Goal: Transaction & Acquisition: Purchase product/service

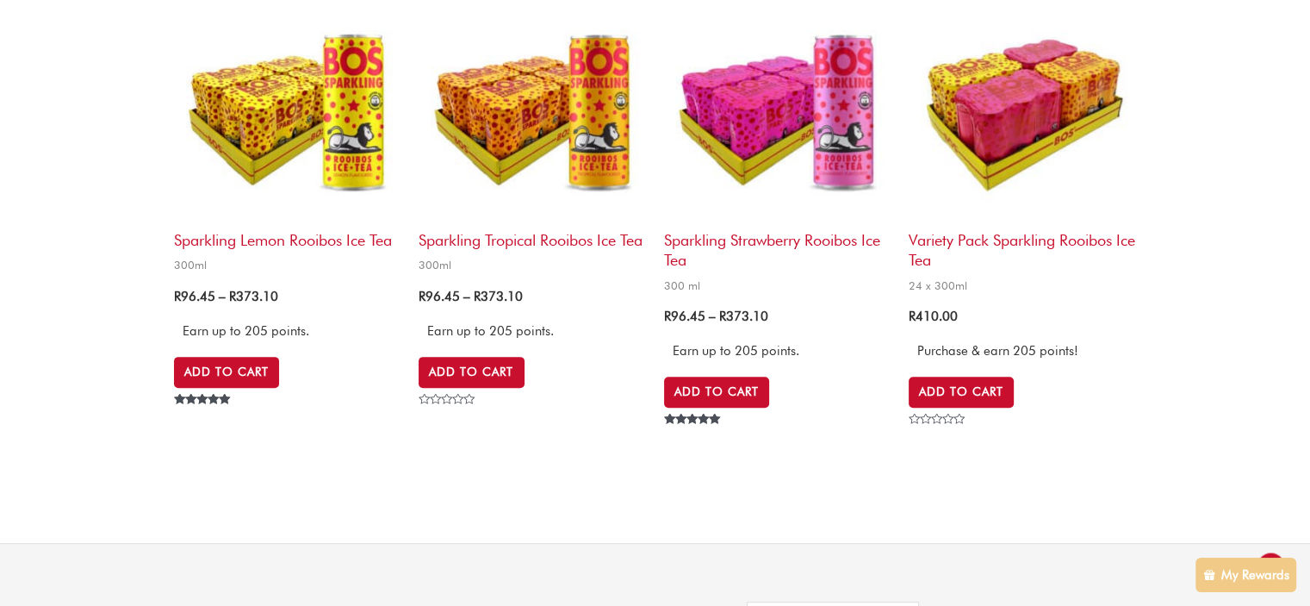
scroll to position [689, 0]
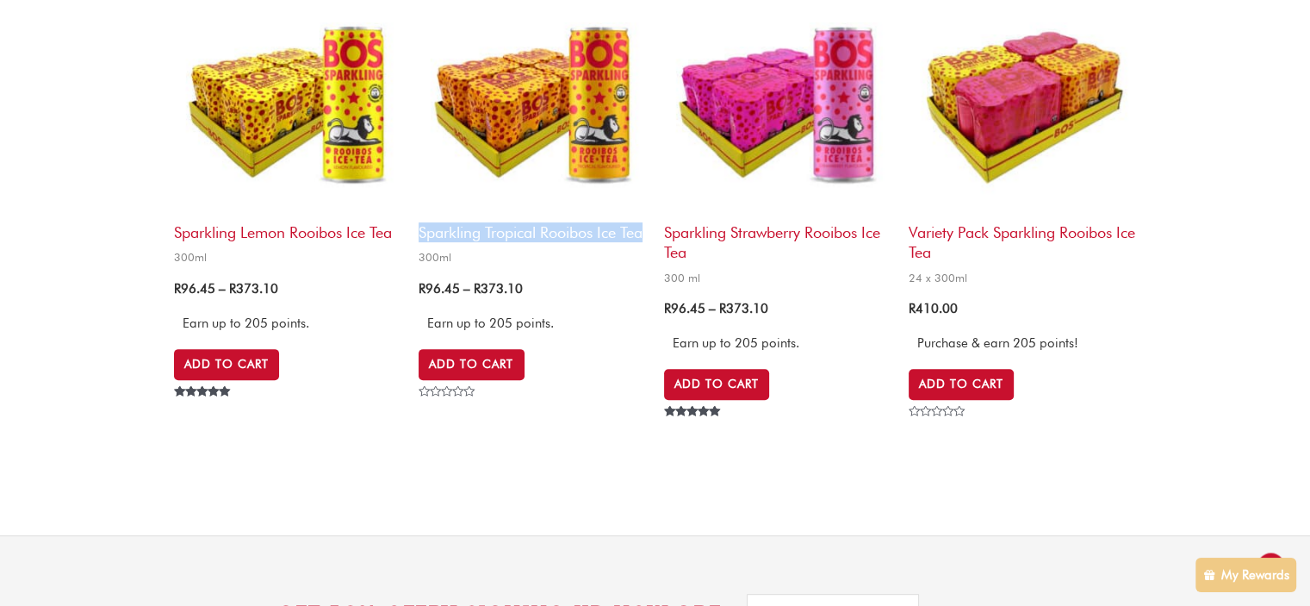
drag, startPoint x: 415, startPoint y: 224, endPoint x: 441, endPoint y: 253, distance: 39.1
click at [441, 253] on ul "Sparkling Lemon Rooibos Ice Tea 300ml R 96.45 – R 373.10 Price range: R 96.45 t…" at bounding box center [655, 228] width 962 height 484
copy h2 "Sparkling Tropical Rooibos Ice Tea"
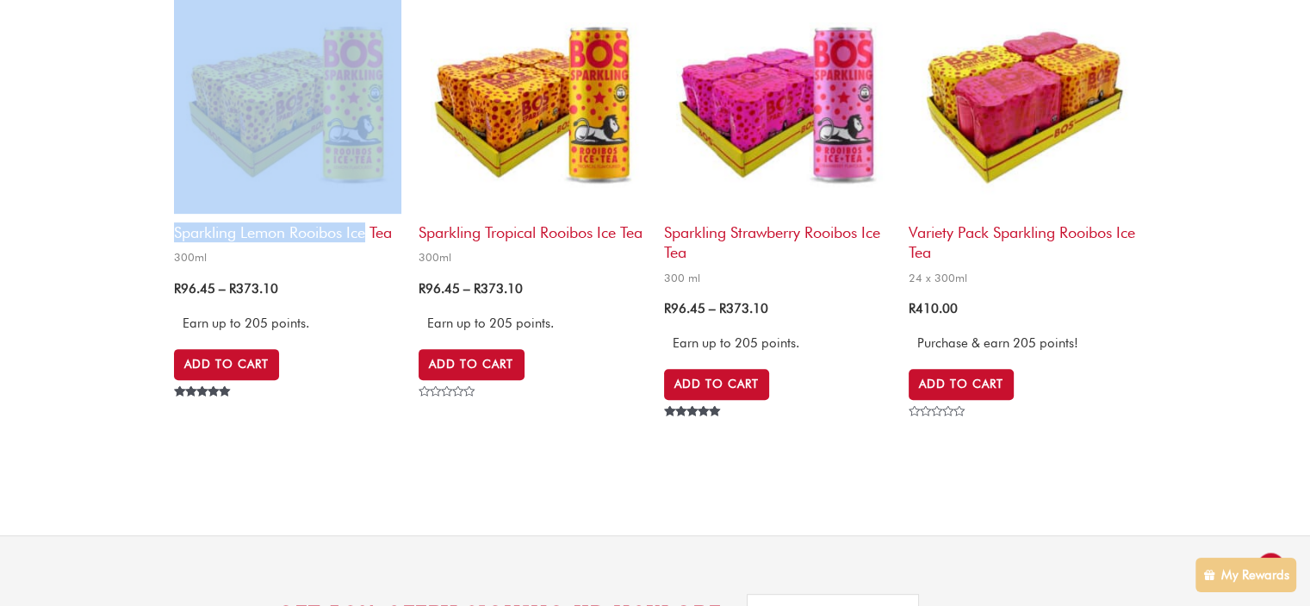
drag, startPoint x: 173, startPoint y: 230, endPoint x: 368, endPoint y: 239, distance: 194.9
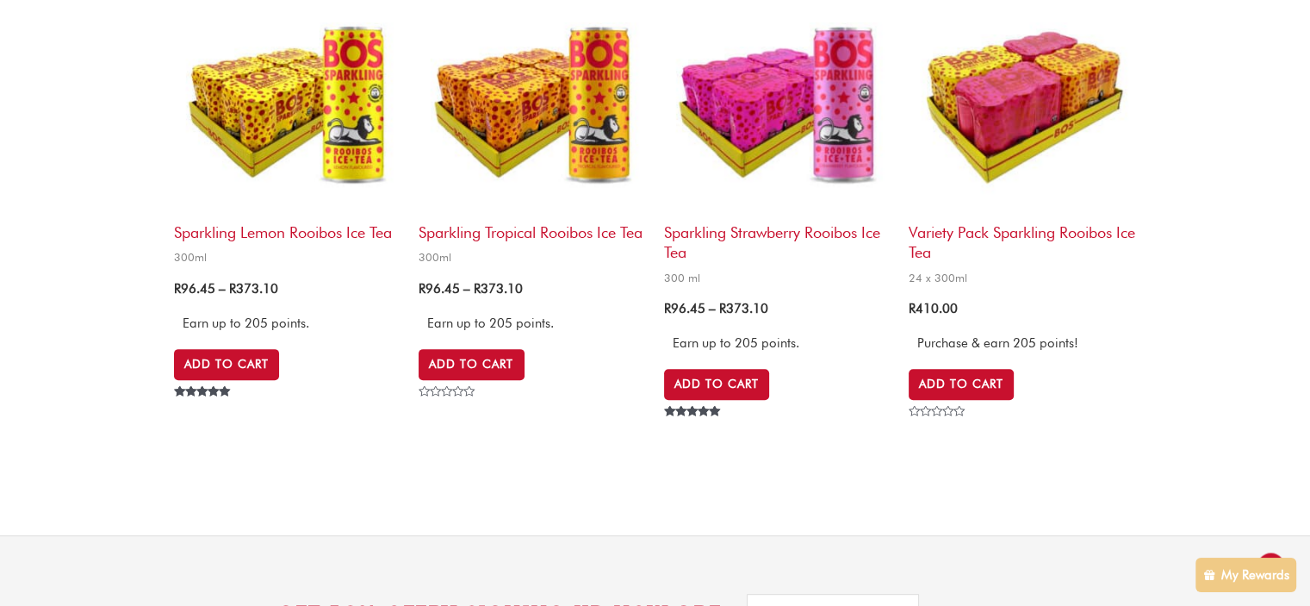
click at [374, 274] on li "Sparkling Lemon Rooibos Ice Tea 300ml R 96.45 – R 373.10 Price range: R 96.45 t…" at bounding box center [287, 212] width 227 height 452
drag, startPoint x: 194, startPoint y: 227, endPoint x: 72, endPoint y: 273, distance: 130.1
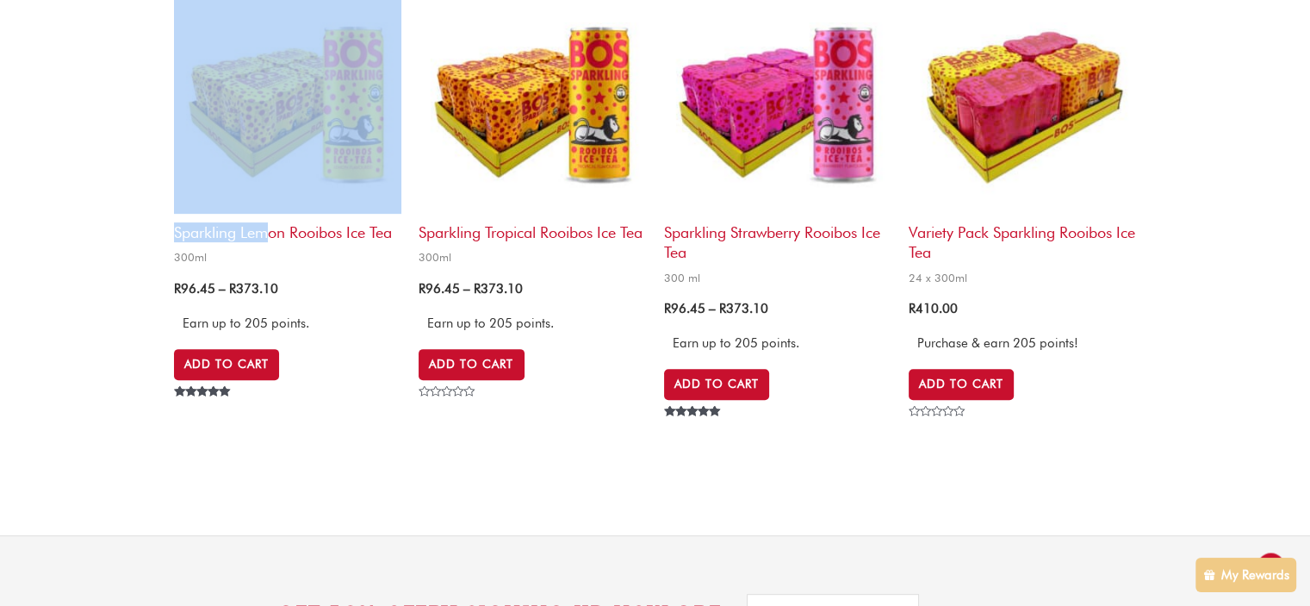
drag, startPoint x: 172, startPoint y: 233, endPoint x: 264, endPoint y: 239, distance: 92.4
click at [343, 250] on span "300ml" at bounding box center [287, 257] width 227 height 15
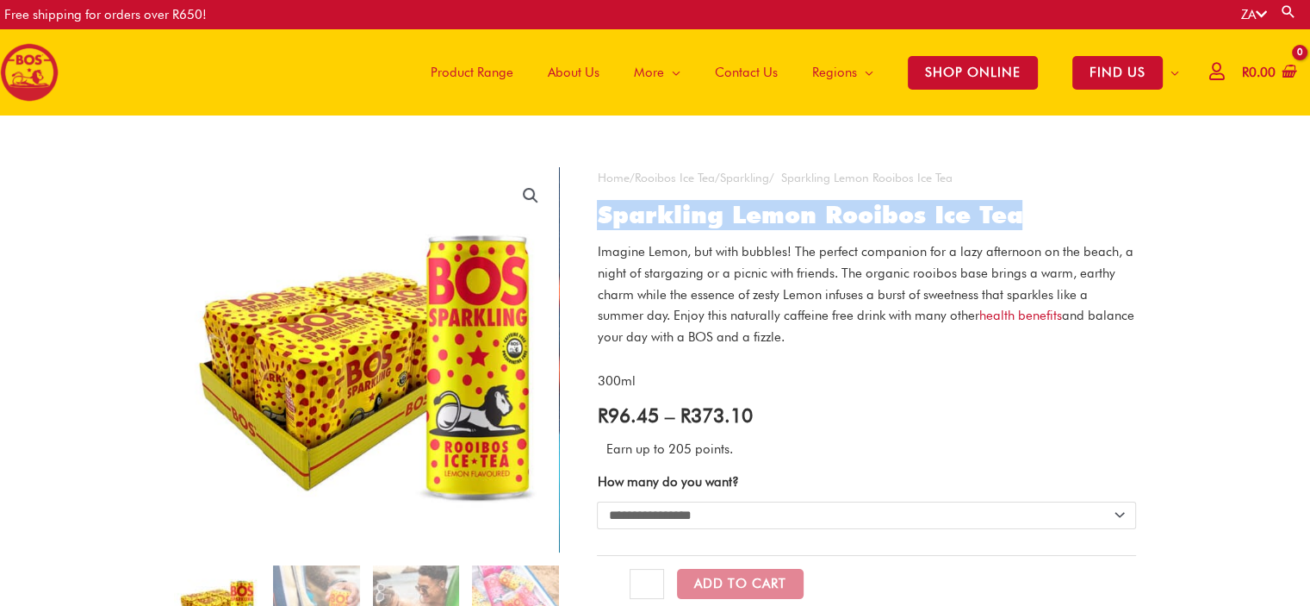
copy h1 "Sparkling Lemon Rooibos Ice Tea"
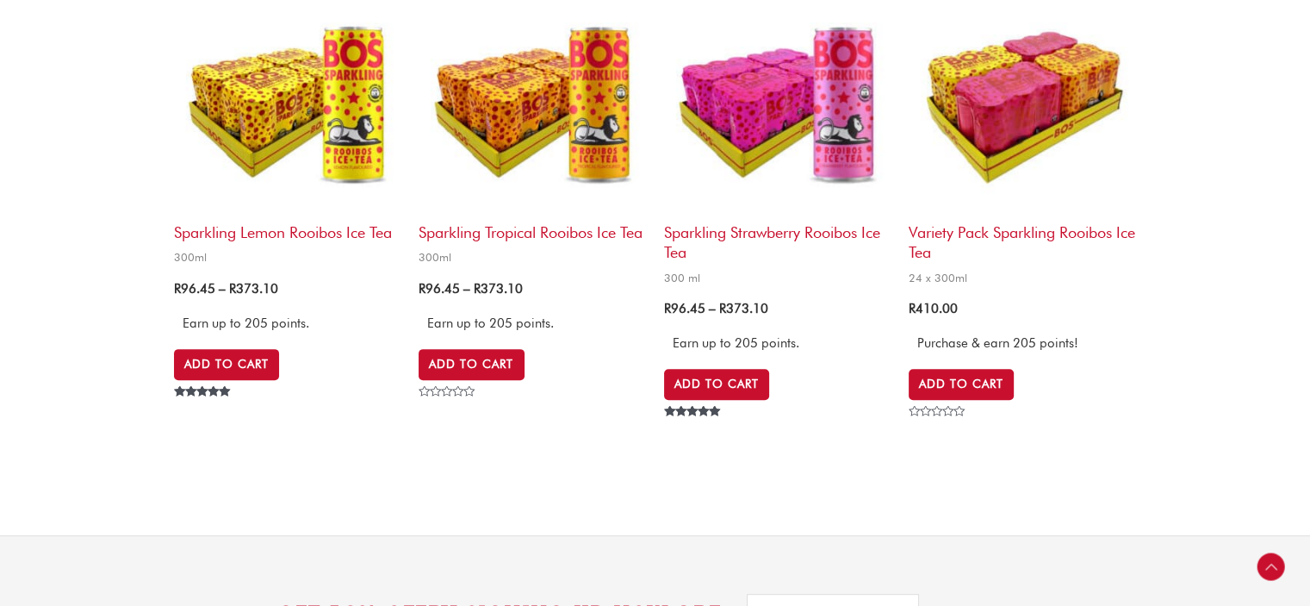
click at [705, 230] on h2 "Sparkling Strawberry Rooibos Ice Tea" at bounding box center [777, 238] width 227 height 49
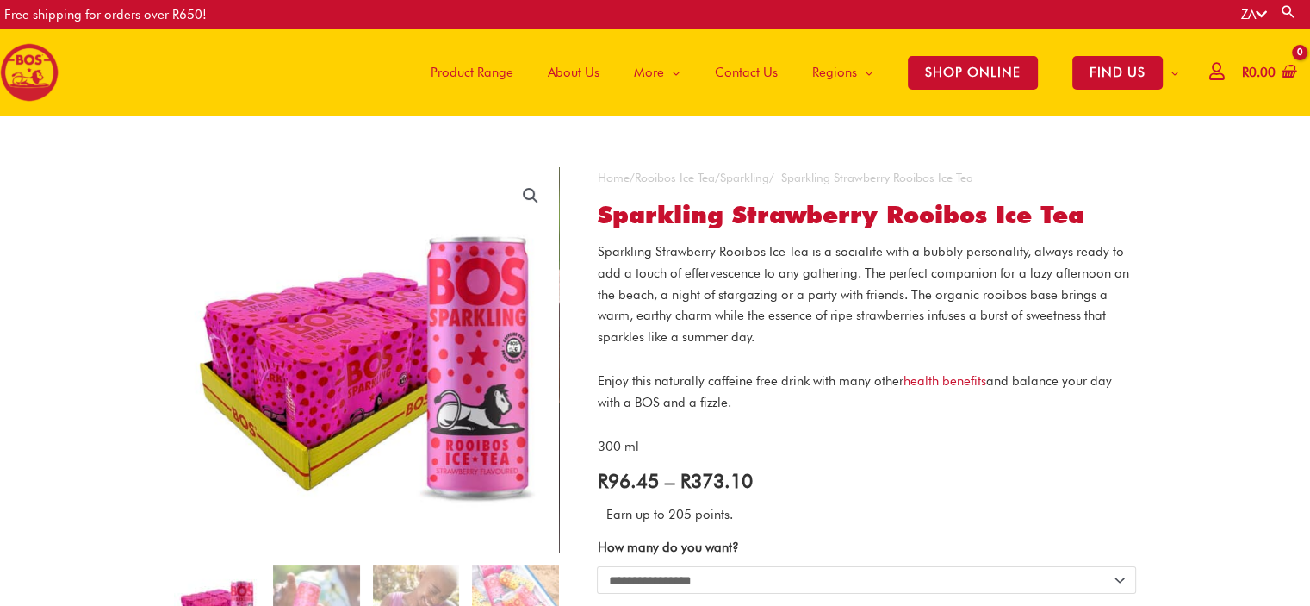
click at [1085, 214] on h1 "Sparkling Strawberry Rooibos Ice Tea" at bounding box center [866, 215] width 539 height 29
click at [620, 180] on link "Home" at bounding box center [613, 178] width 32 height 14
drag, startPoint x: 570, startPoint y: 176, endPoint x: 583, endPoint y: 180, distance: 13.6
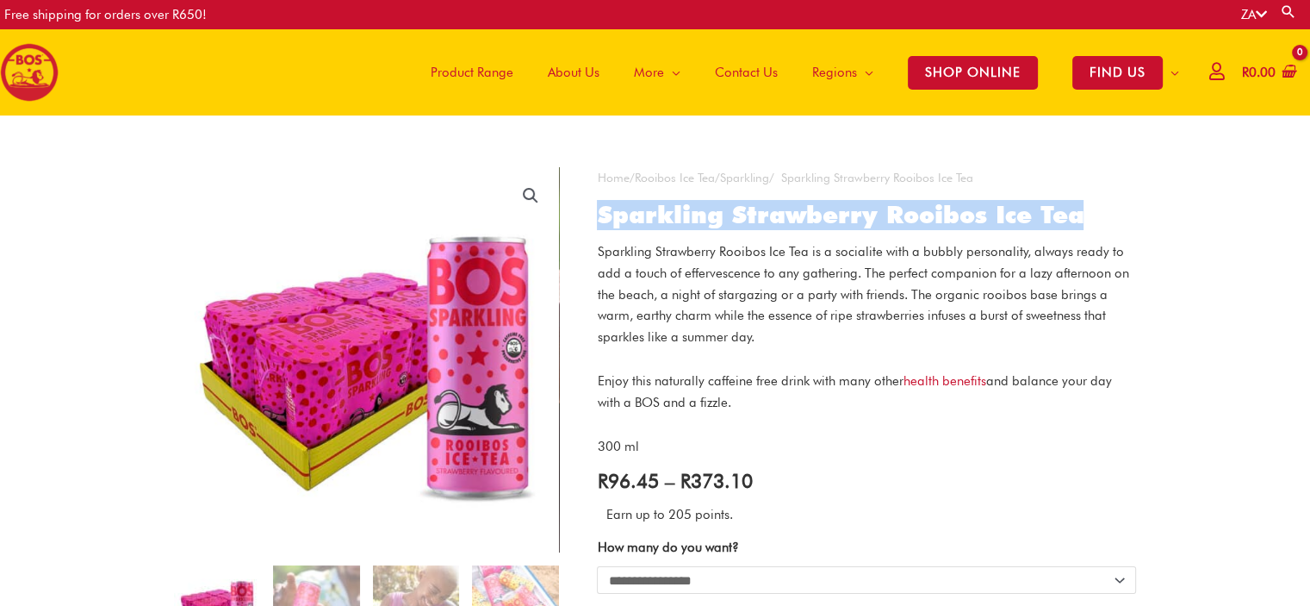
drag, startPoint x: 596, startPoint y: 207, endPoint x: 1091, endPoint y: 220, distance: 495.5
click at [1091, 220] on h1 "Sparkling Strawberry Rooibos Ice Tea" at bounding box center [866, 215] width 539 height 29
copy h1 "Sparkling Strawberry Rooibos Ice Tea"
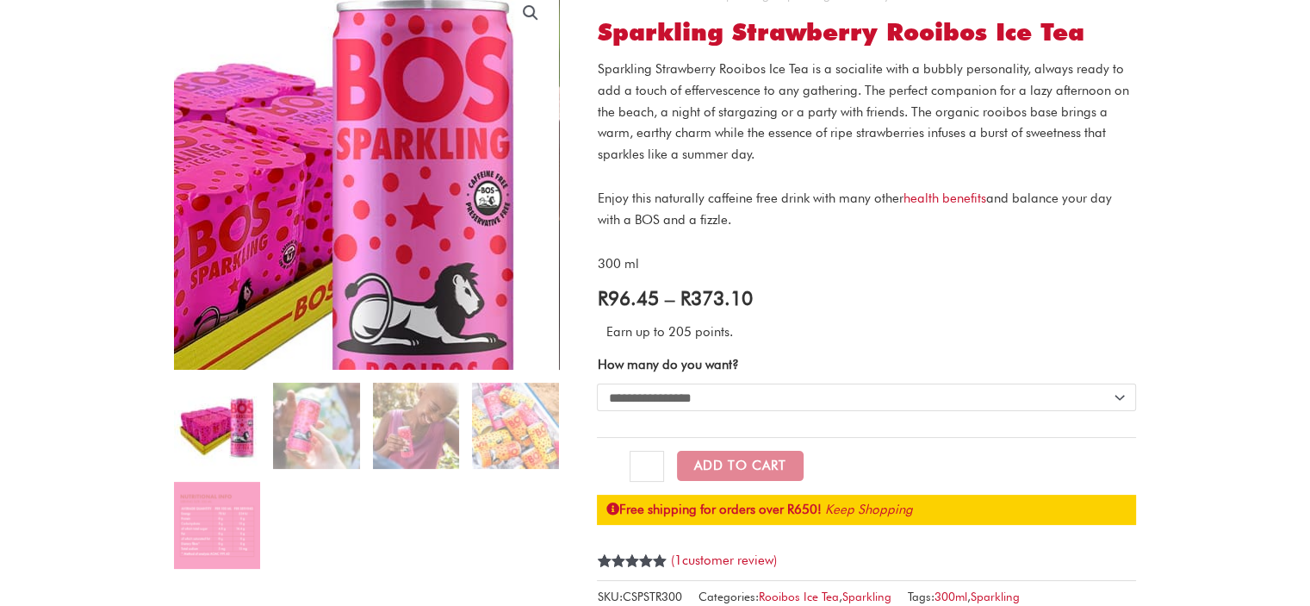
scroll to position [172, 0]
